Goal: Task Accomplishment & Management: Manage account settings

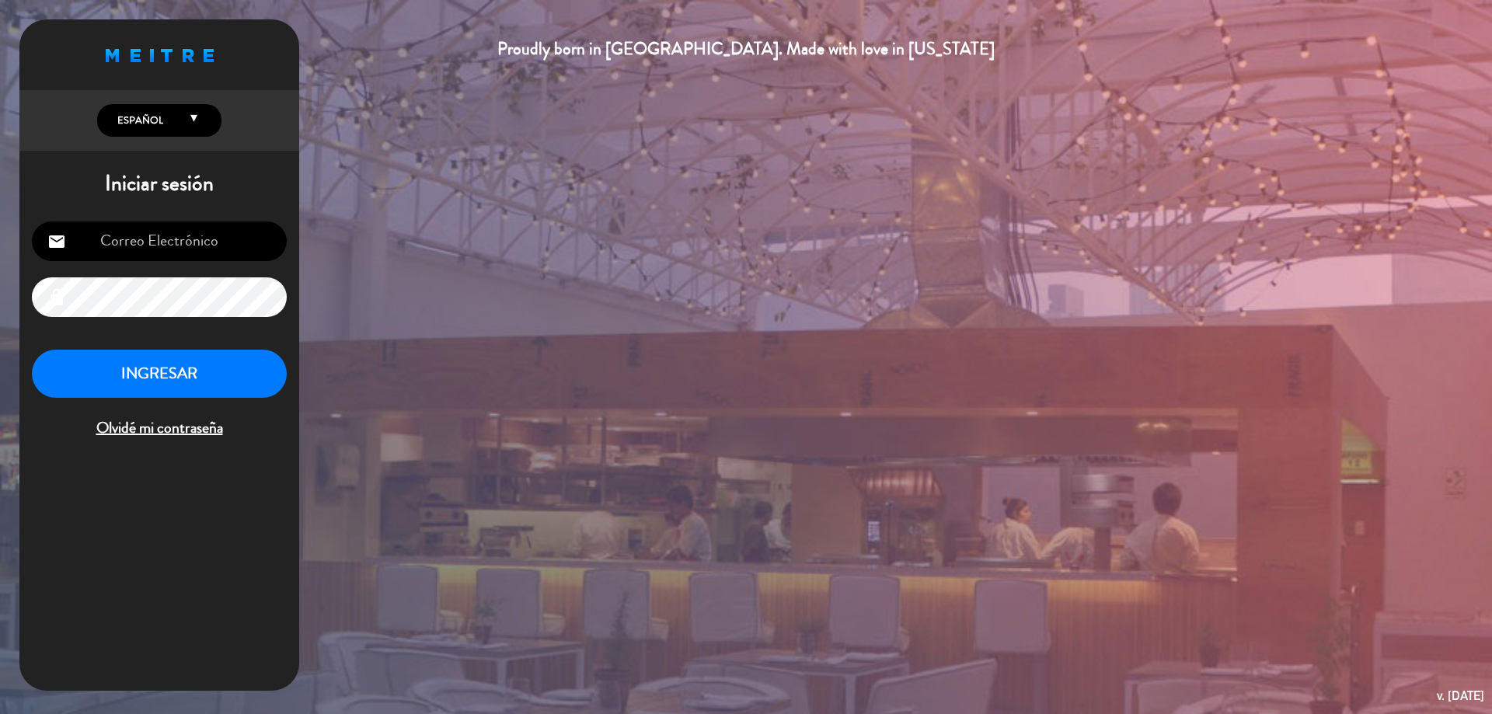
type input "[EMAIL_ADDRESS][DOMAIN_NAME]"
click at [150, 357] on button "INGRESAR" at bounding box center [159, 374] width 255 height 49
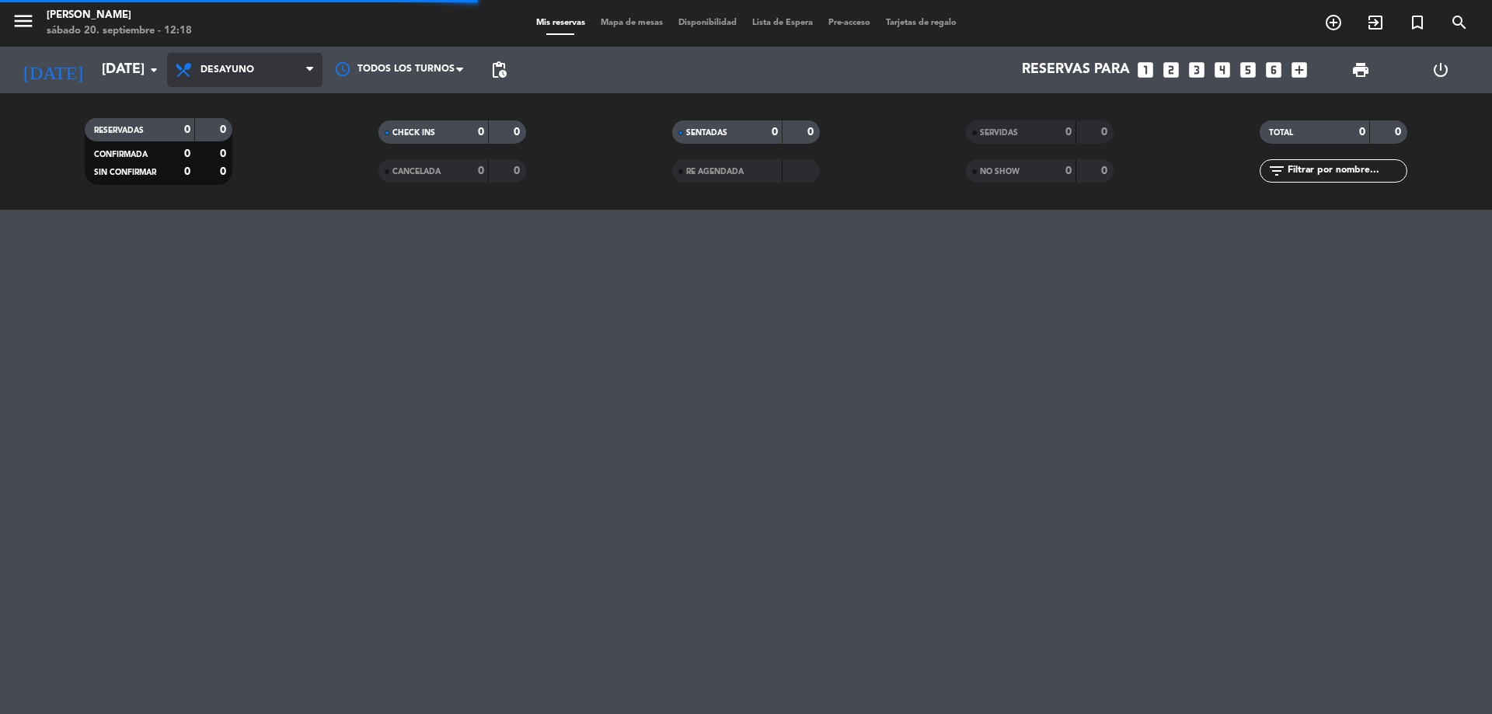
click at [217, 70] on span "Desayuno" at bounding box center [227, 69] width 54 height 11
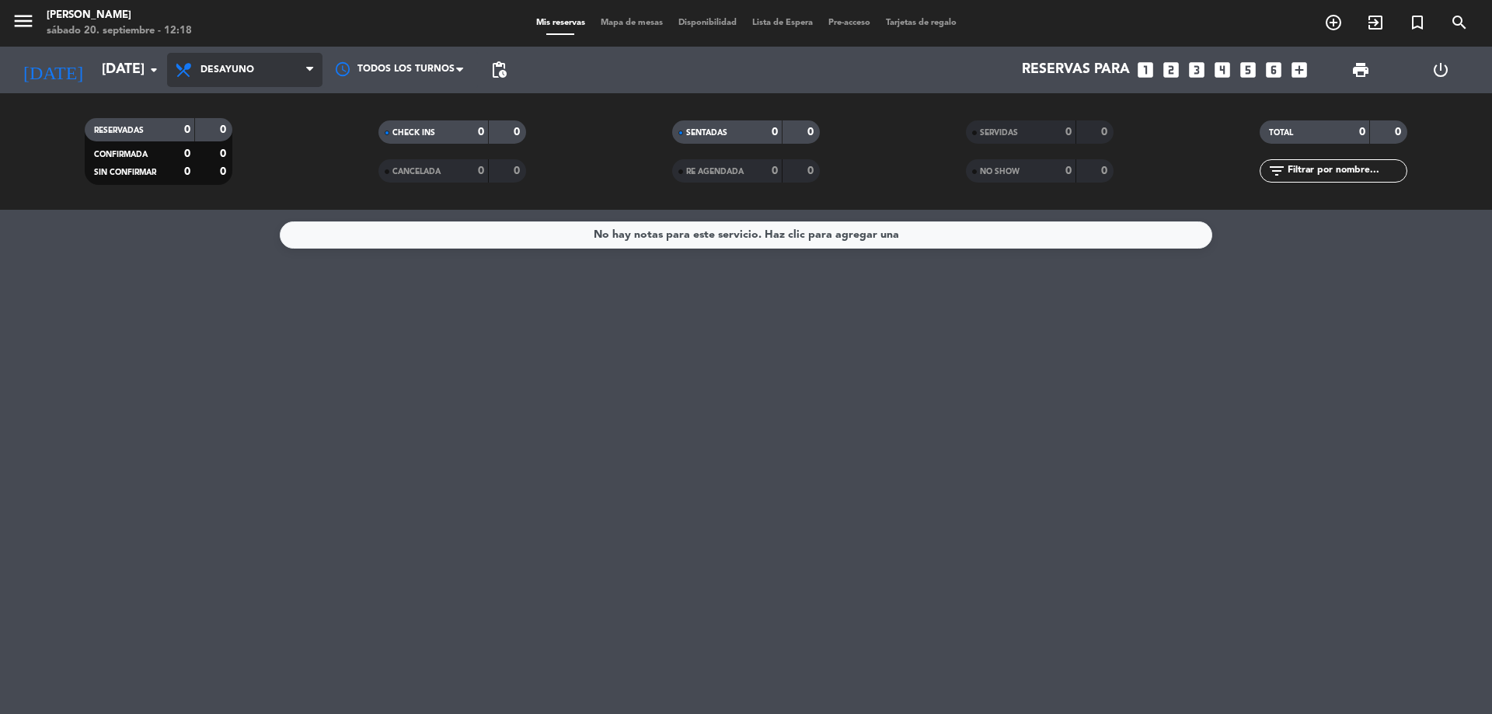
click at [218, 71] on span "Desayuno" at bounding box center [227, 69] width 54 height 11
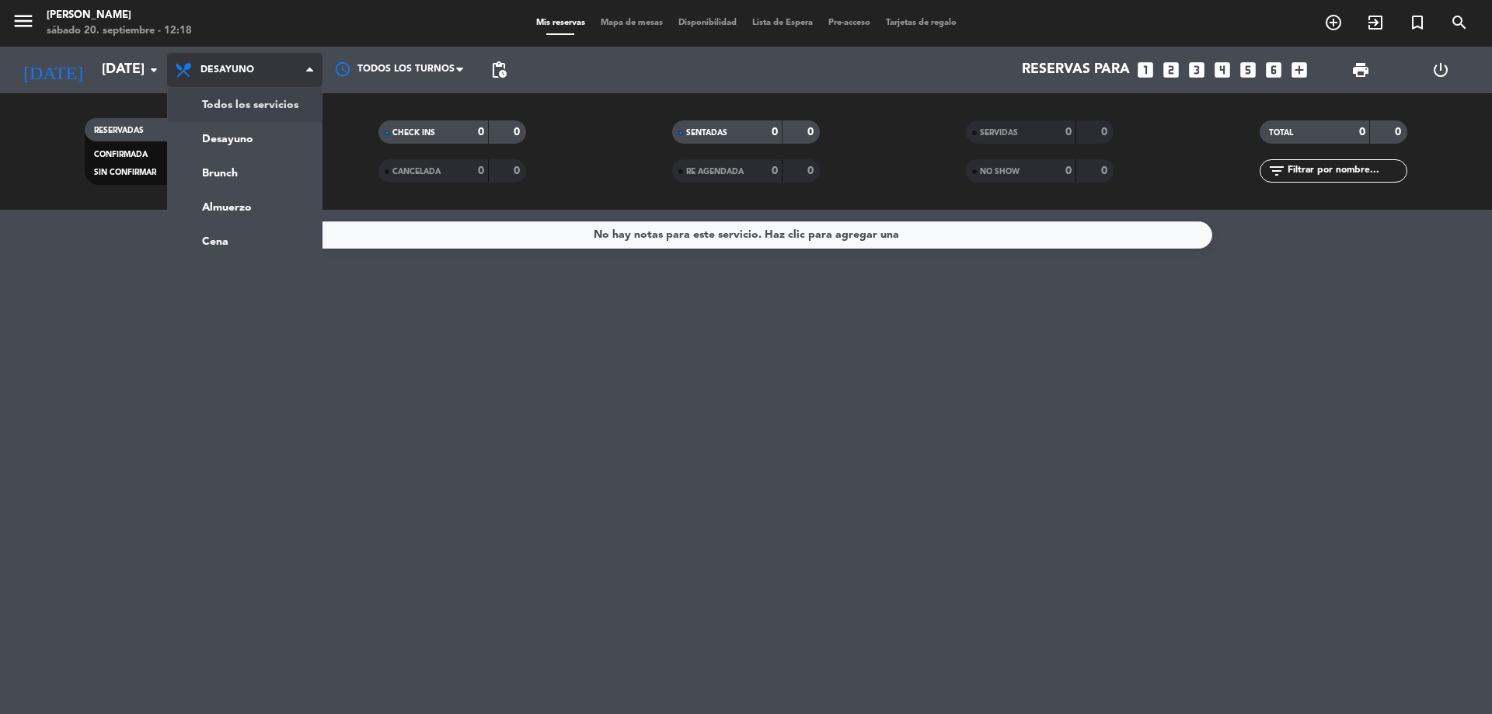
click at [218, 106] on div "menu [PERSON_NAME][DATE] 20. septiembre - 12:18 Mis reservas Mapa de mesas Disp…" at bounding box center [746, 105] width 1492 height 210
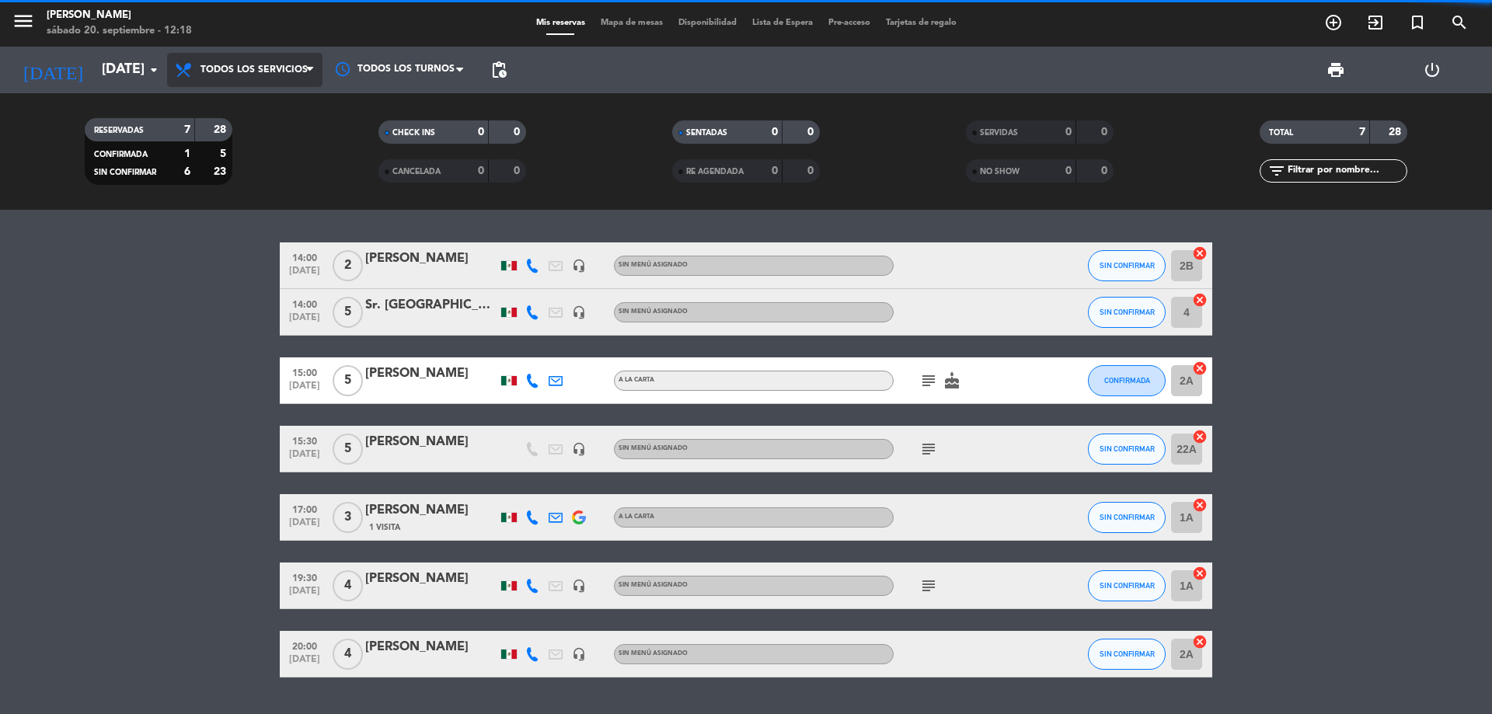
click at [226, 54] on span "Todos los servicios" at bounding box center [244, 70] width 155 height 34
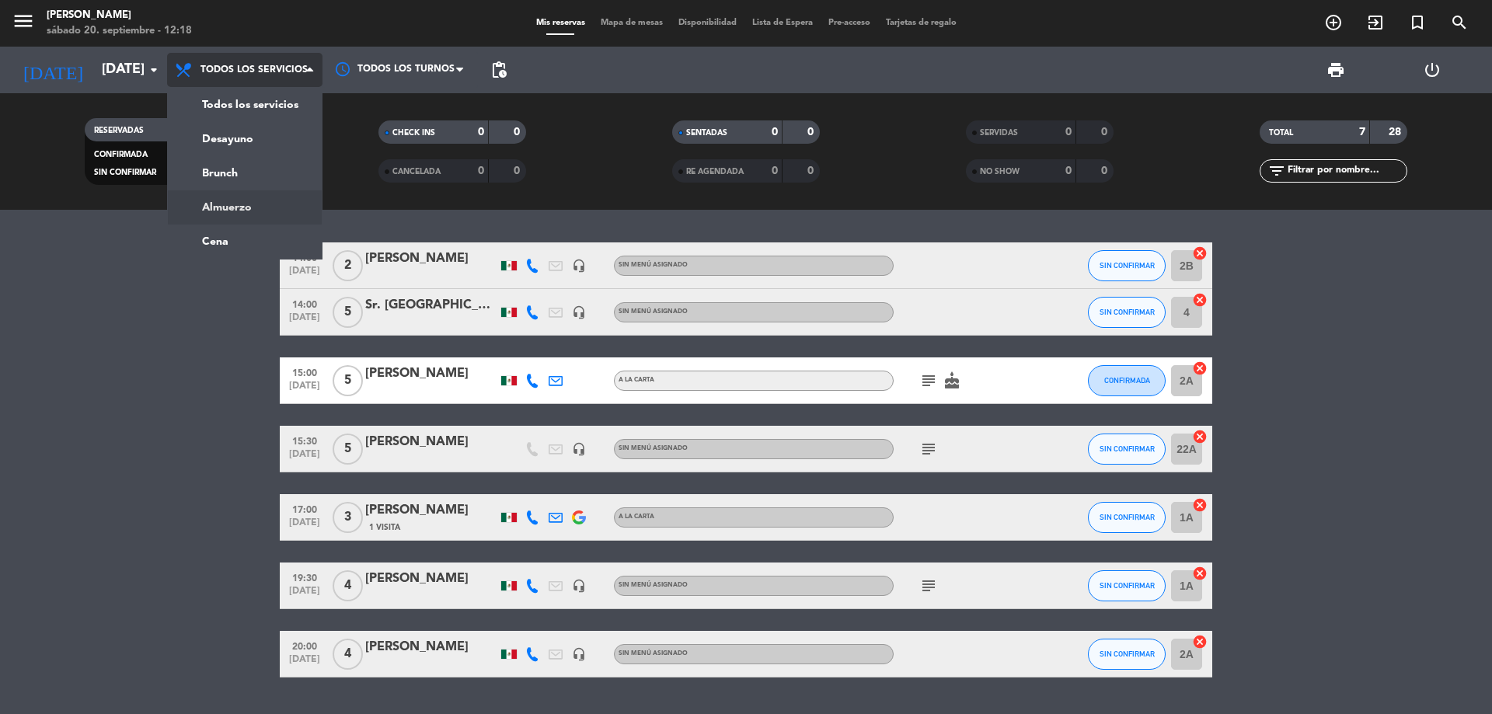
click at [227, 211] on ng-component "menu [PERSON_NAME][DATE] 20. septiembre - 12:18 Mis reservas Mapa de mesas Disp…" at bounding box center [746, 357] width 1492 height 714
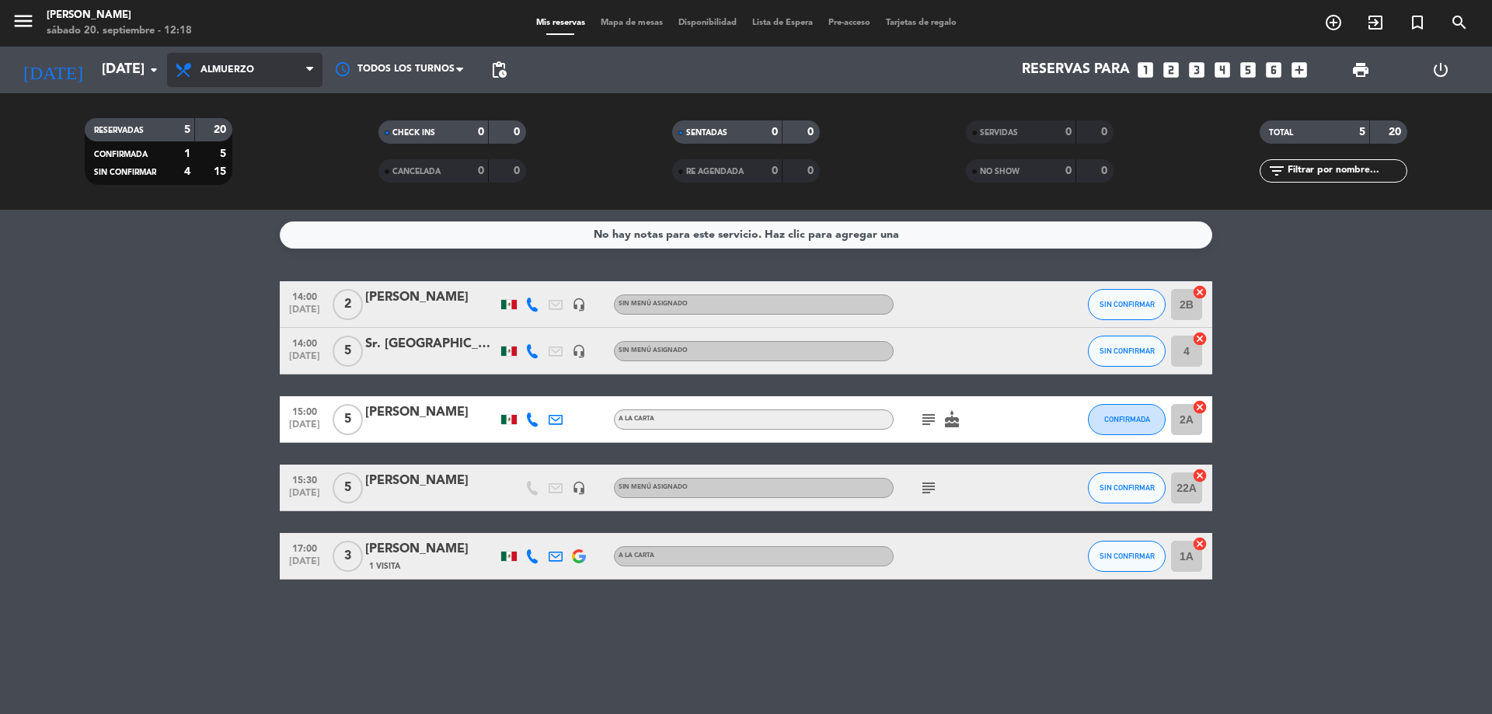
click at [211, 73] on span "Almuerzo" at bounding box center [227, 69] width 54 height 11
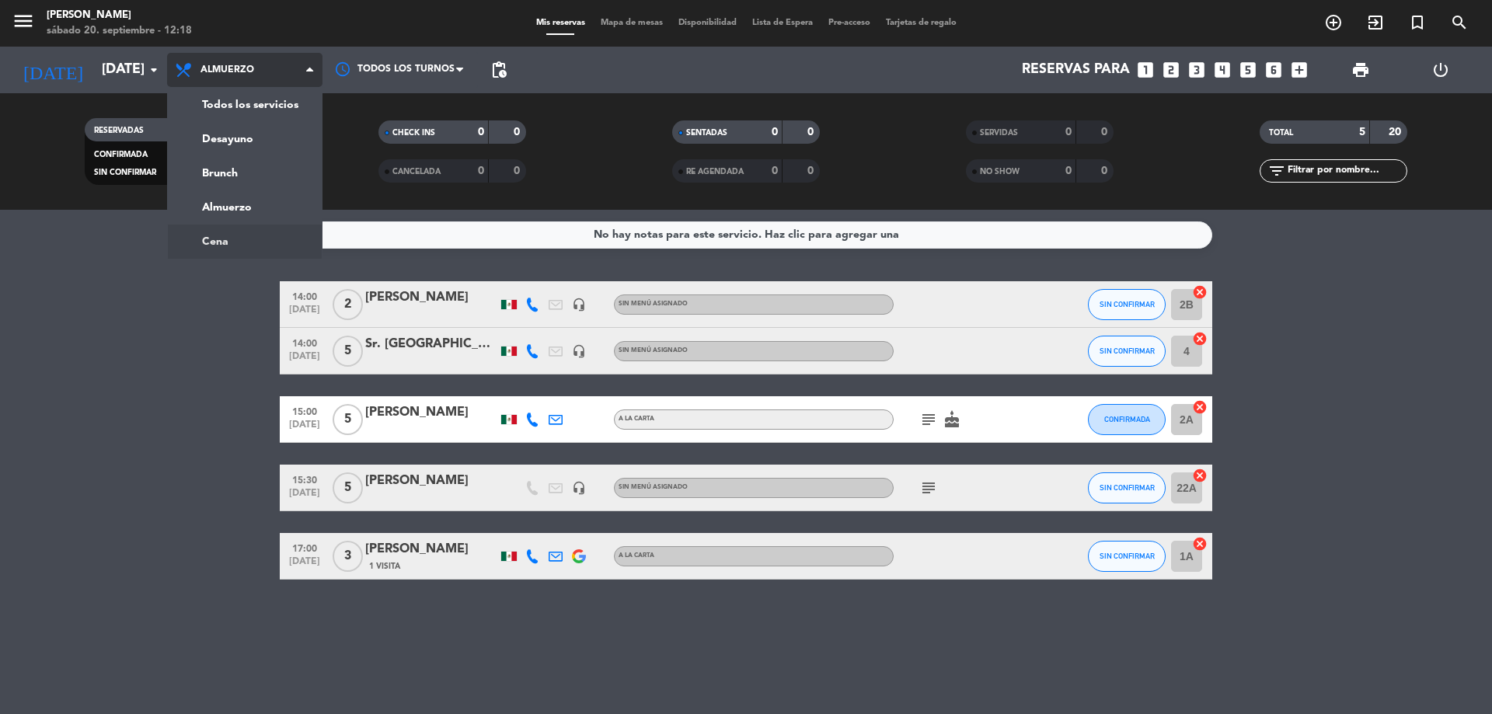
click at [204, 225] on ng-component "menu [PERSON_NAME][DATE] 20. septiembre - 12:18 Mis reservas Mapa de mesas Disp…" at bounding box center [746, 357] width 1492 height 714
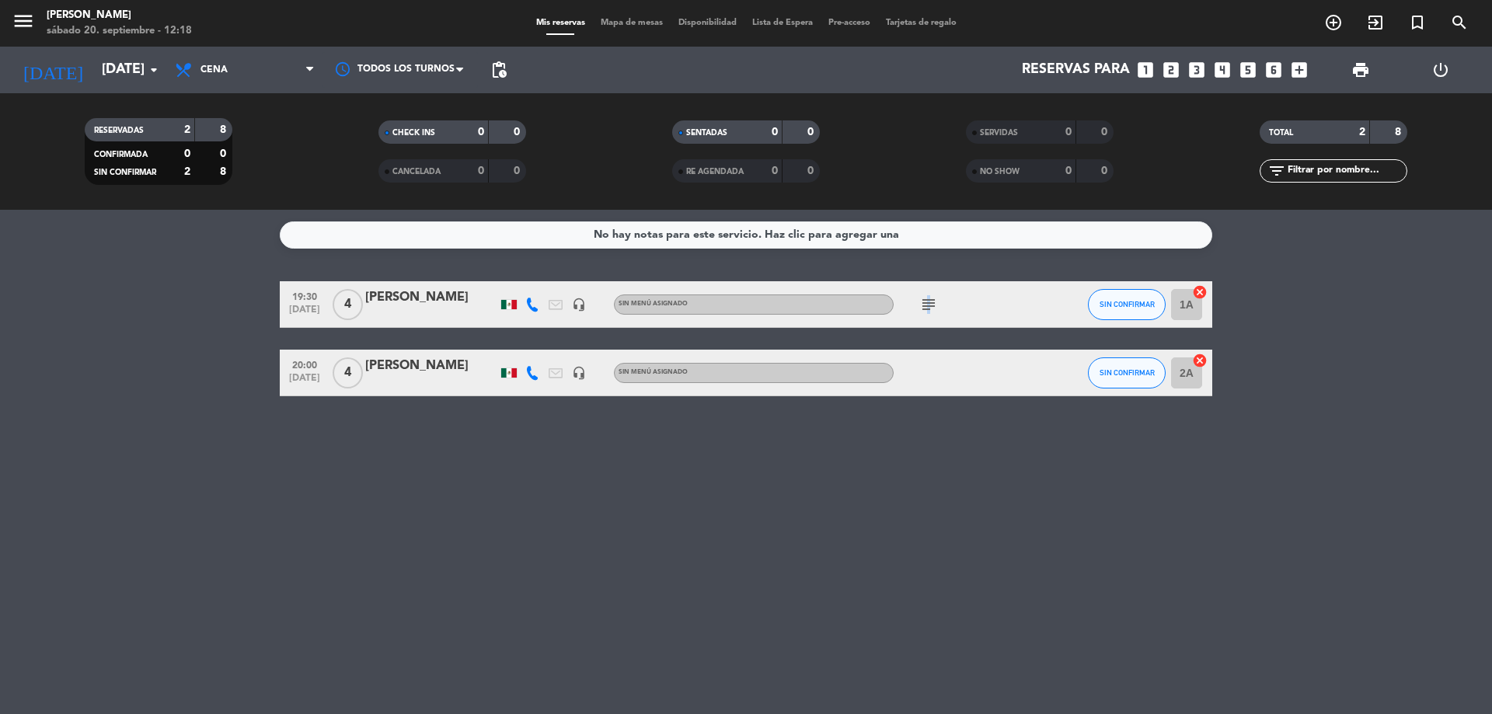
click at [926, 309] on icon "subject" at bounding box center [928, 304] width 19 height 19
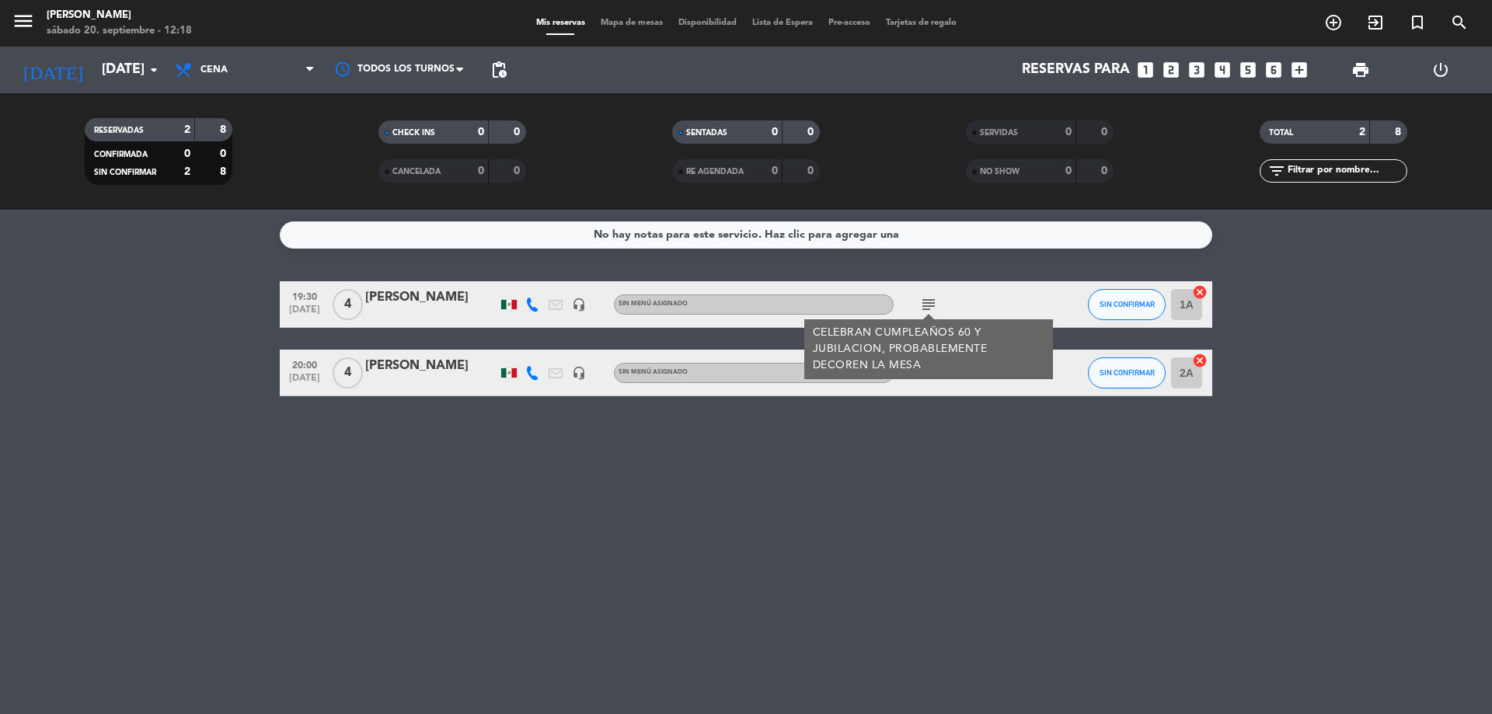
click at [702, 400] on div "No hay notas para este servicio. Haz clic para agregar una 19:30 [DATE] 4 [PERS…" at bounding box center [746, 462] width 1492 height 504
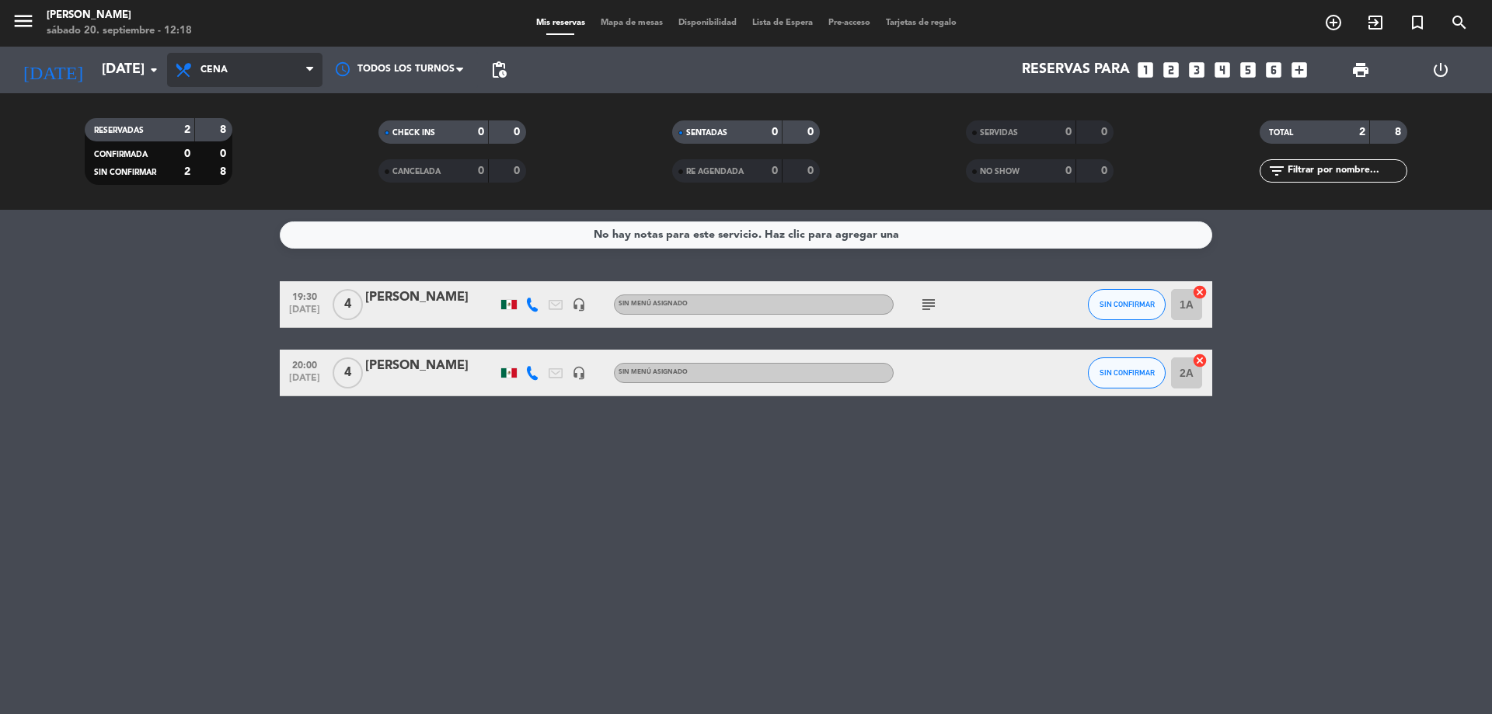
click at [243, 73] on span "Cena" at bounding box center [244, 70] width 155 height 34
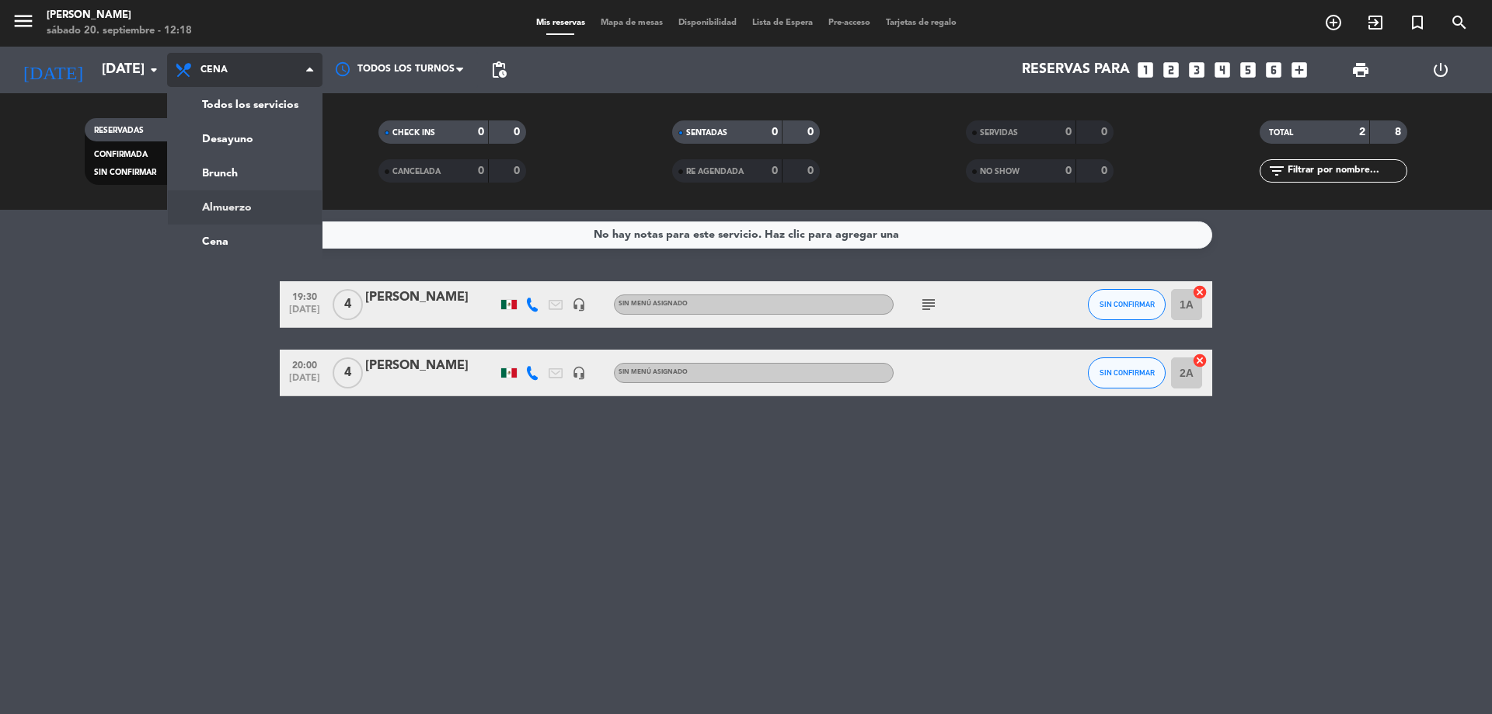
click at [275, 210] on ng-component "menu [PERSON_NAME][DATE] 20. septiembre - 12:18 Mis reservas Mapa de mesas Disp…" at bounding box center [746, 357] width 1492 height 714
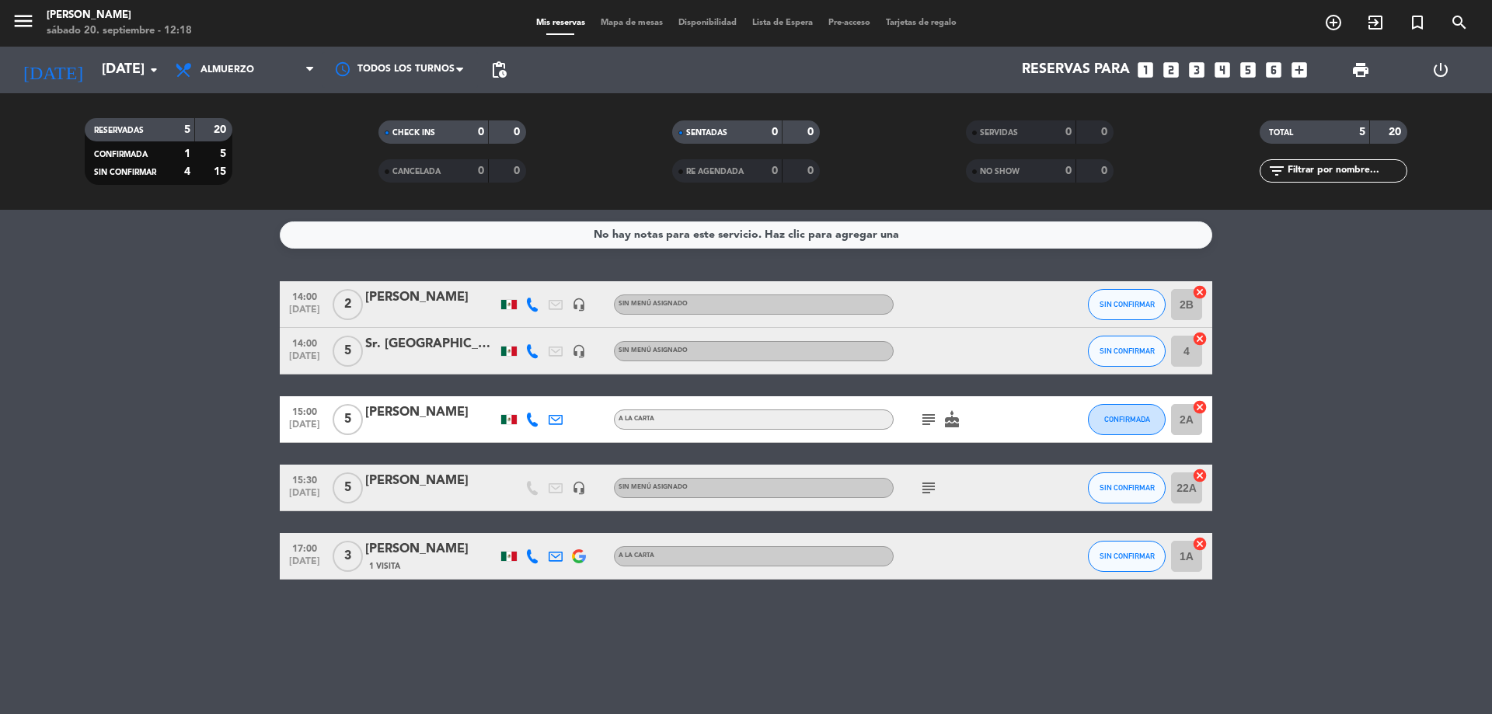
click at [923, 420] on icon "subject" at bounding box center [928, 419] width 19 height 19
click at [925, 488] on icon "subject" at bounding box center [928, 488] width 19 height 19
click at [249, 71] on span "Almuerzo" at bounding box center [227, 69] width 54 height 11
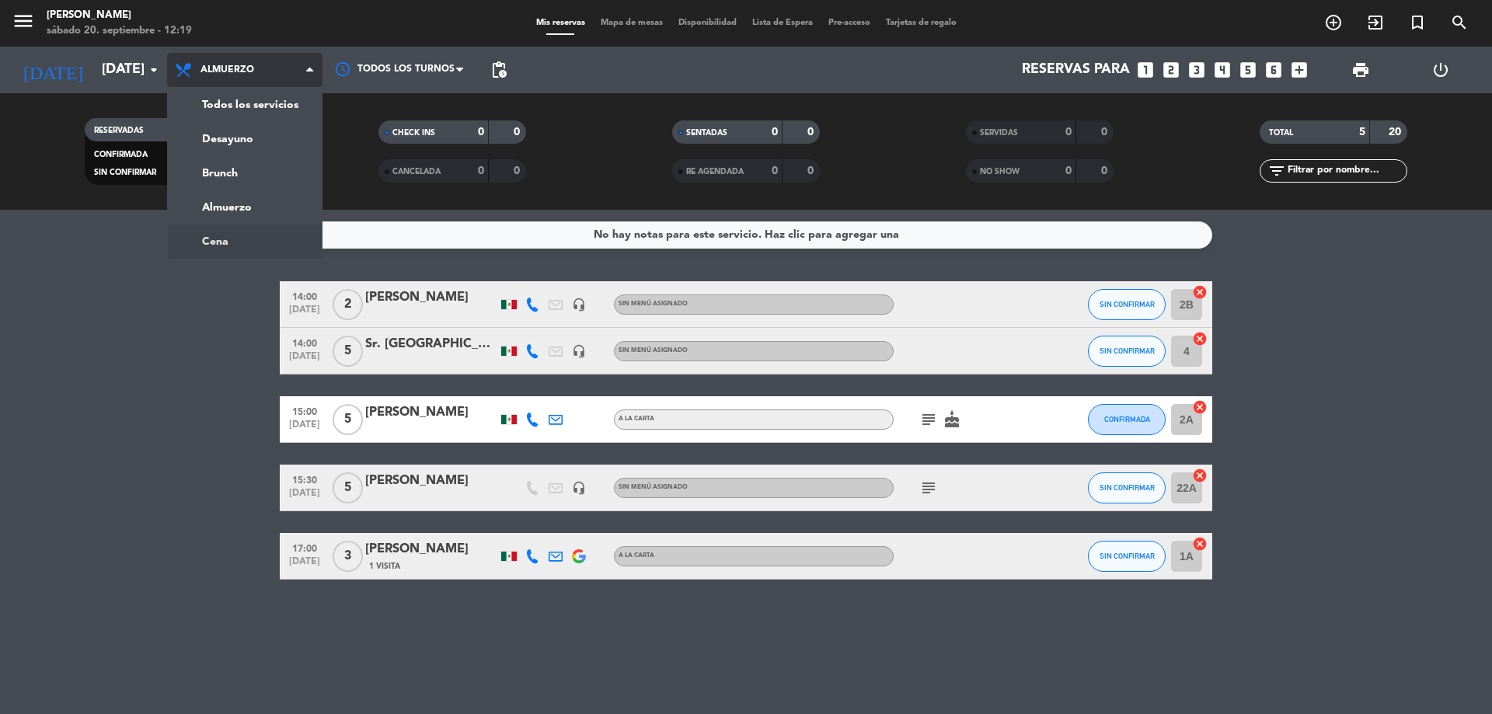
click at [218, 225] on ng-component "menu [PERSON_NAME][DATE] 20. septiembre - 12:19 Mis reservas Mapa de mesas Disp…" at bounding box center [746, 357] width 1492 height 714
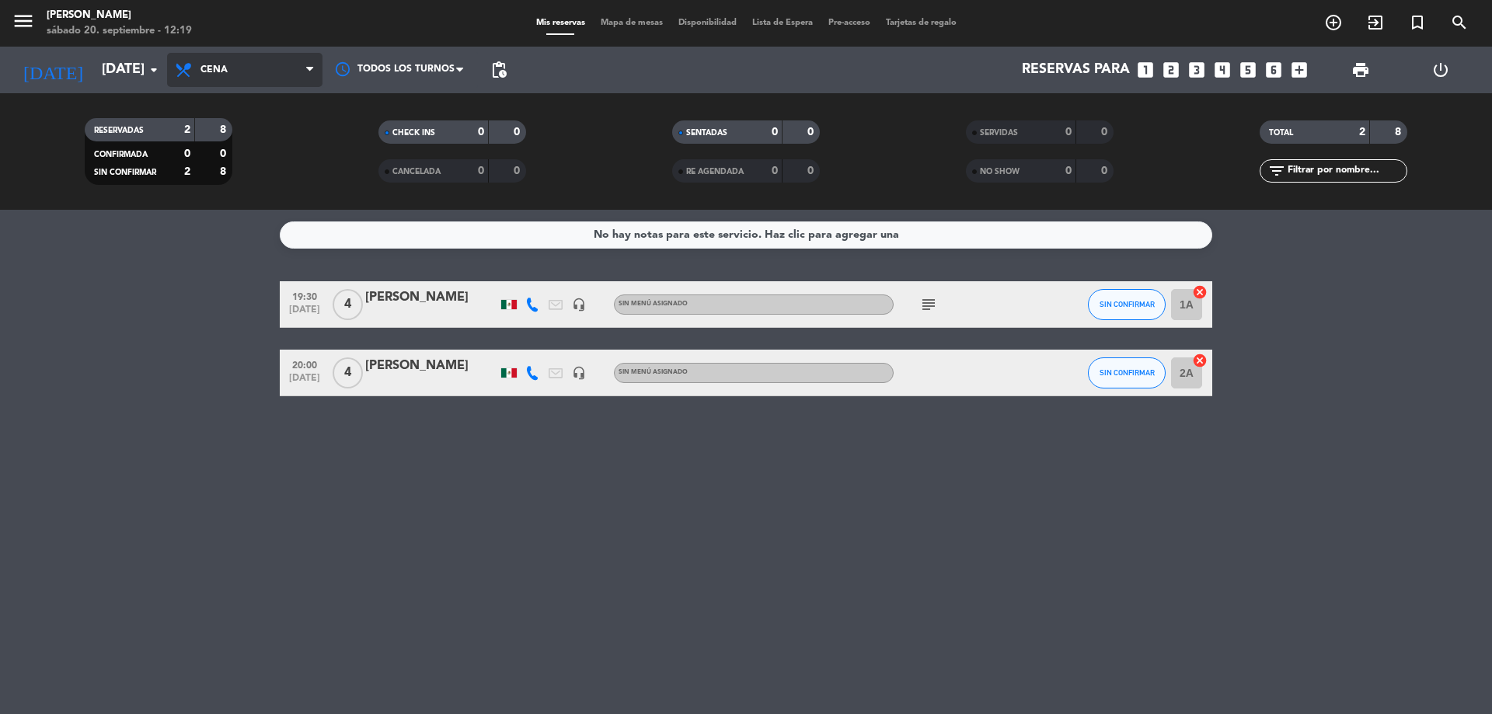
click at [243, 75] on span "Cena" at bounding box center [244, 70] width 155 height 34
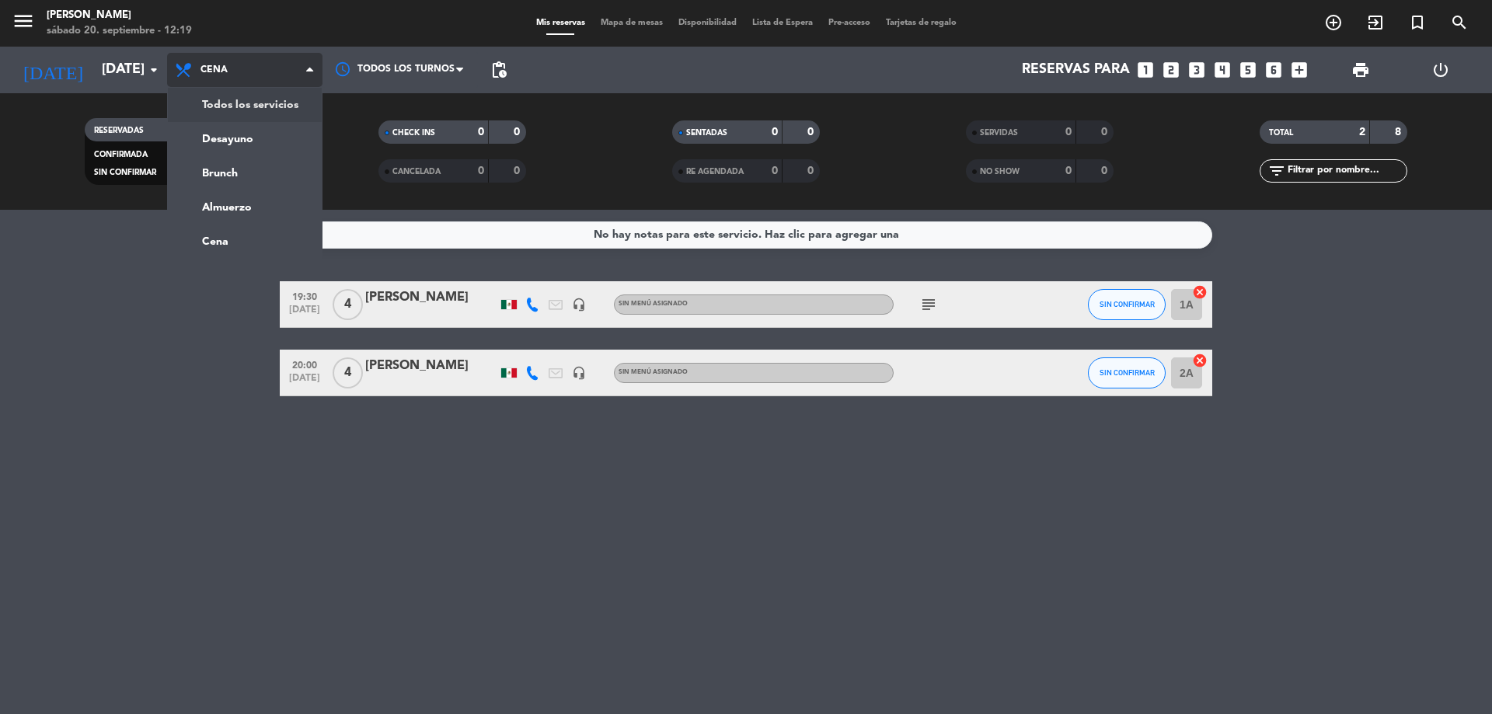
click at [222, 113] on div "menu [PERSON_NAME][DATE] 20. septiembre - 12:19 Mis reservas Mapa de mesas Disp…" at bounding box center [746, 105] width 1492 height 210
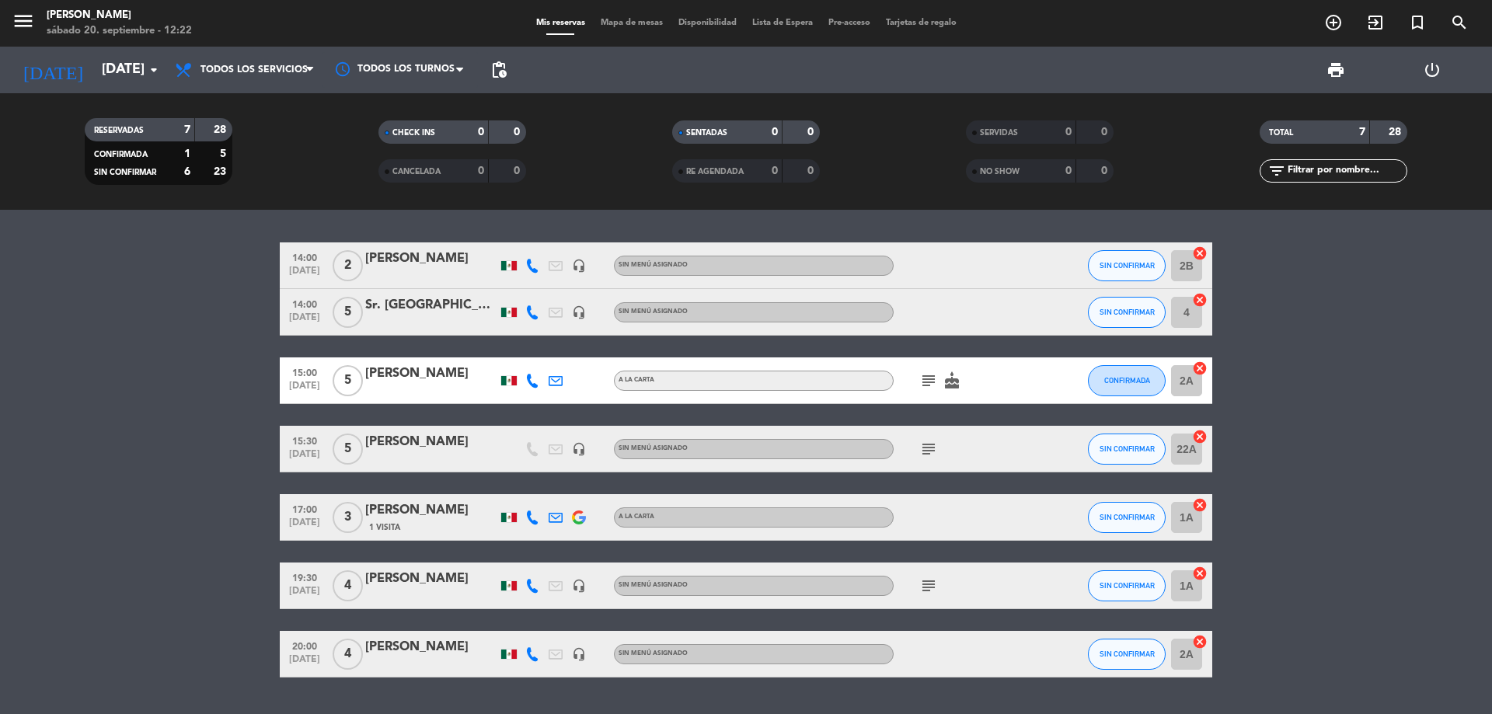
click at [933, 377] on icon "subject" at bounding box center [928, 380] width 19 height 19
click at [439, 456] on div at bounding box center [431, 459] width 132 height 12
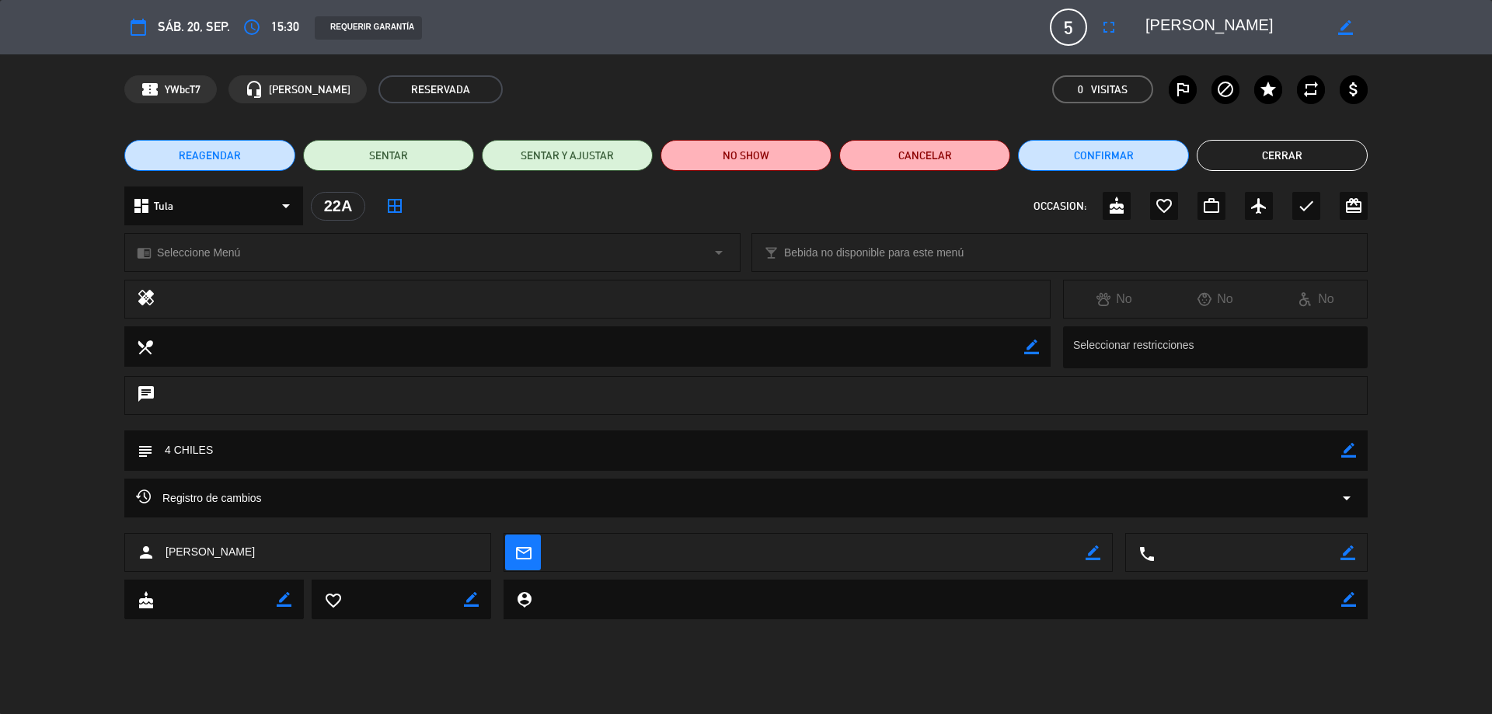
click at [1253, 157] on button "Cerrar" at bounding box center [1282, 155] width 171 height 31
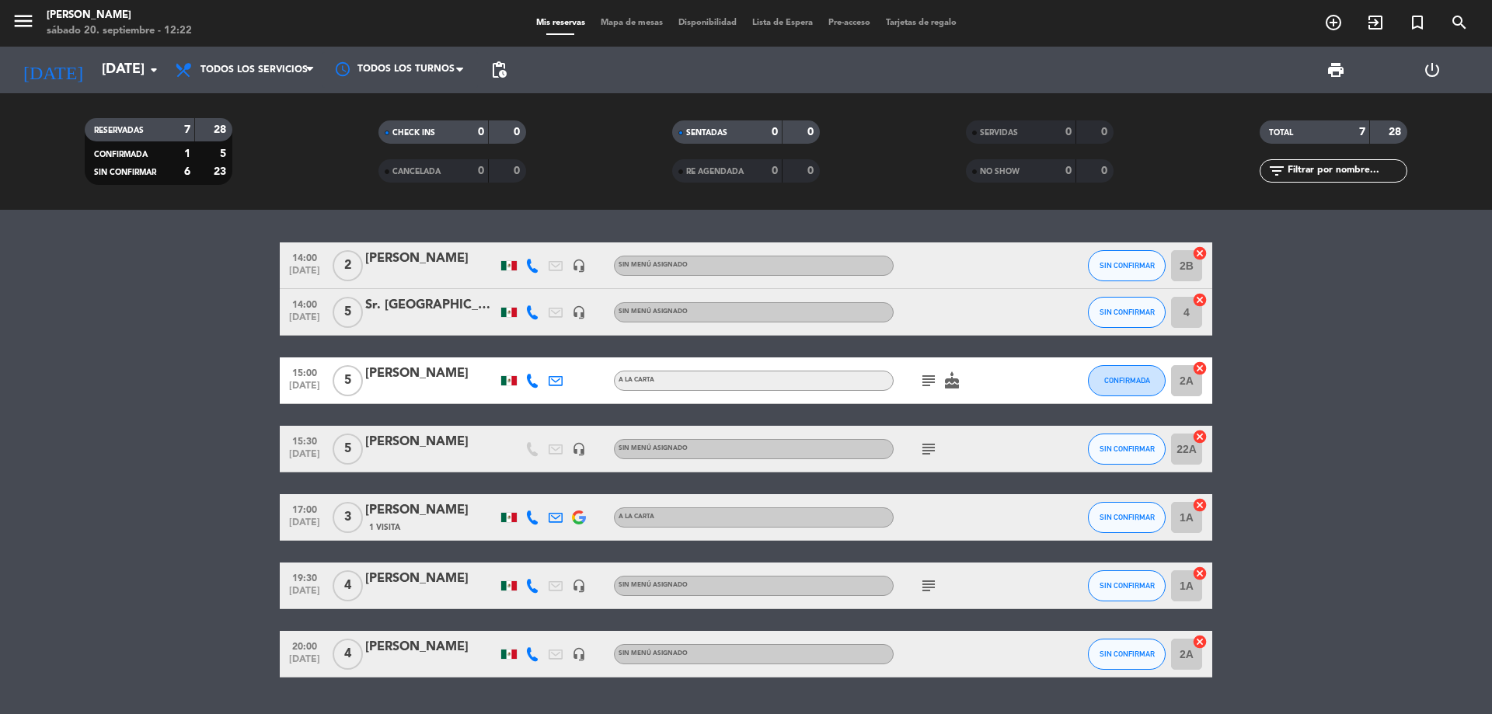
click at [930, 449] on icon "subject" at bounding box center [928, 449] width 19 height 19
click at [926, 586] on icon "subject" at bounding box center [928, 586] width 19 height 19
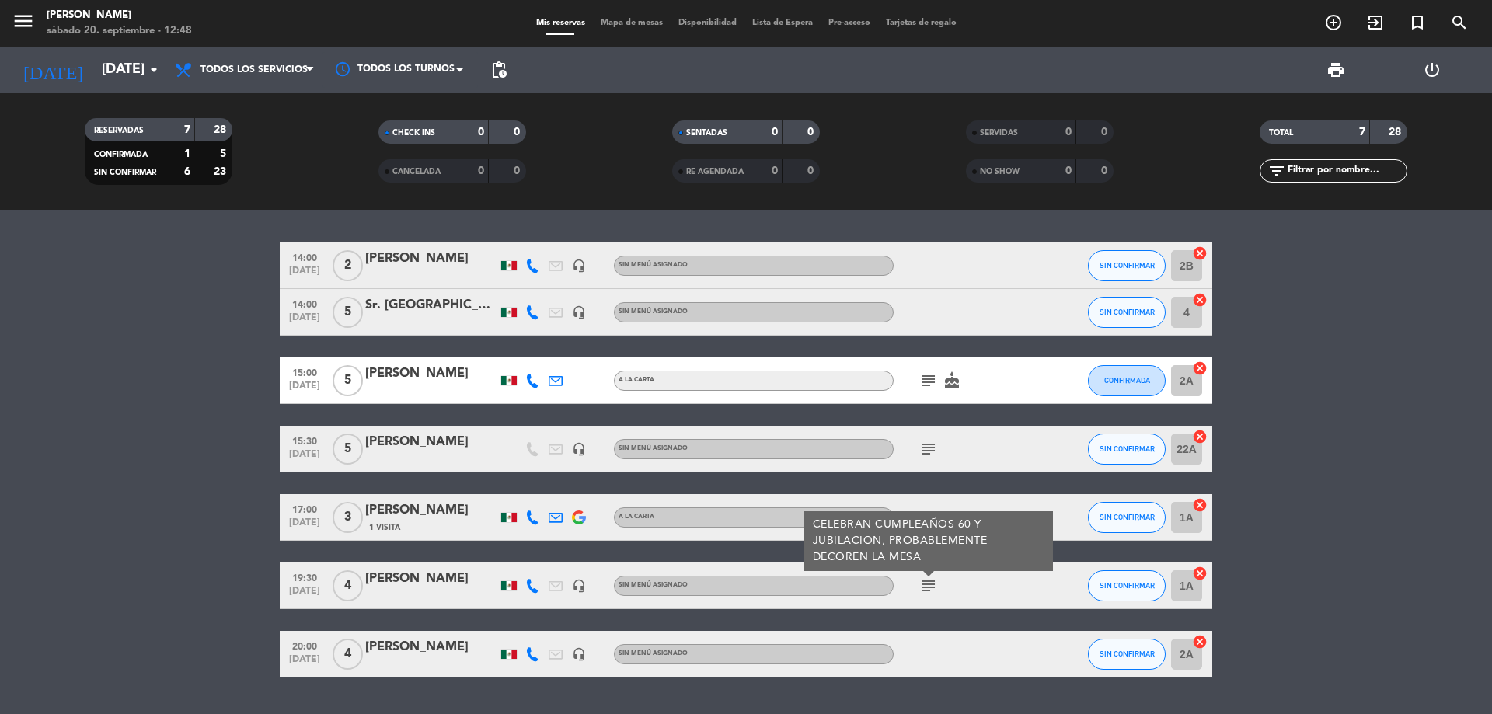
click at [172, 500] on bookings-row "14:00 [DATE] 2 [PERSON_NAME] headset_mic Sin menú asignado SIN CONFIRMAR 2B can…" at bounding box center [746, 459] width 1492 height 435
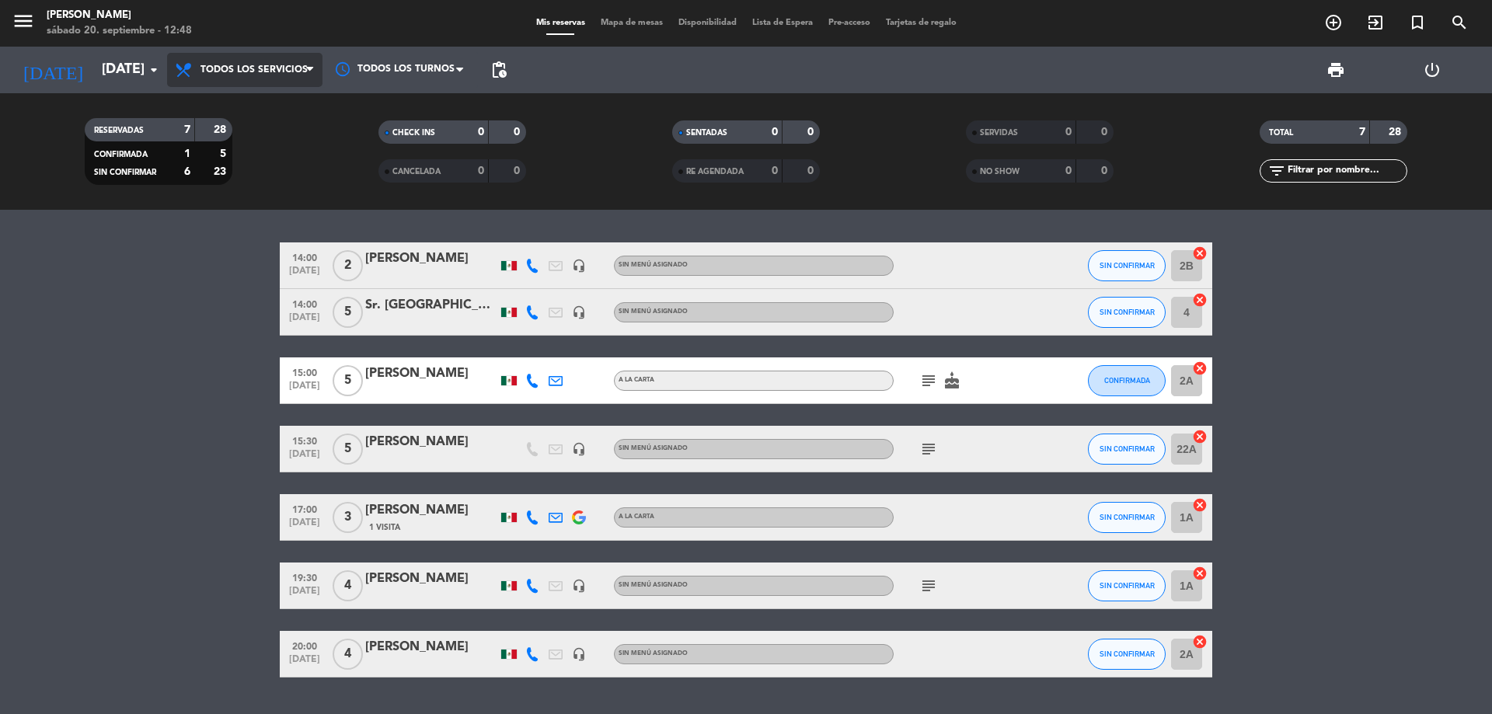
click at [258, 68] on span "Todos los servicios" at bounding box center [253, 69] width 107 height 11
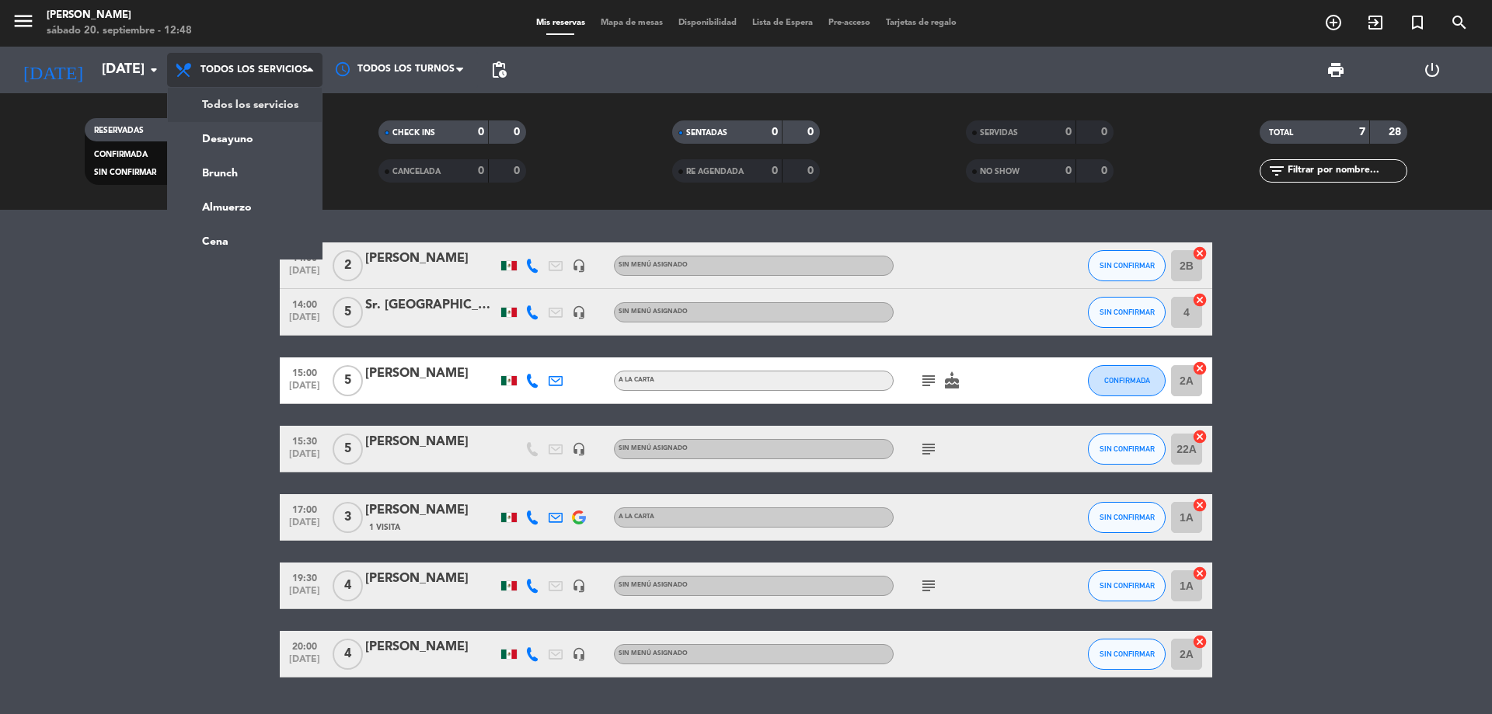
click at [213, 99] on div "menu [PERSON_NAME][DATE] 20. septiembre - 12:48 Mis reservas Mapa de mesas Disp…" at bounding box center [746, 105] width 1492 height 210
